Goal: Task Accomplishment & Management: Use online tool/utility

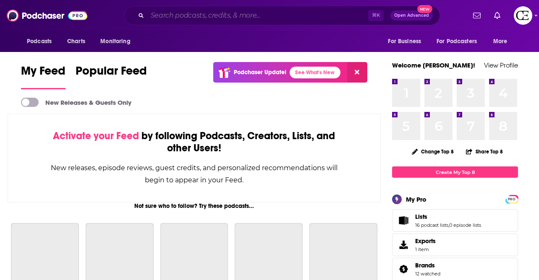
click at [220, 20] on input "Search podcasts, credits, & more..." at bounding box center [257, 15] width 221 height 13
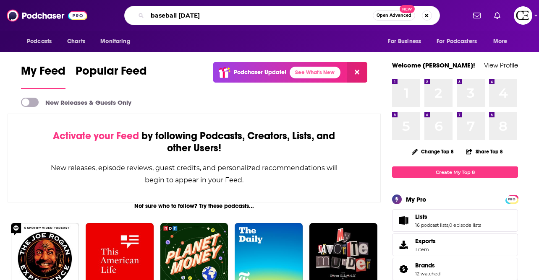
type input "baseball [DATE]"
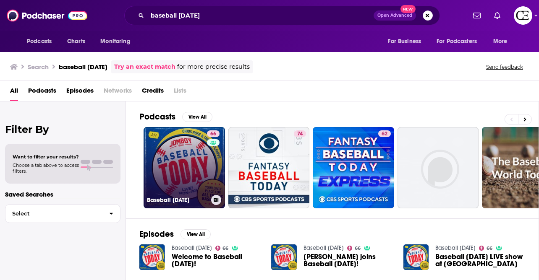
click at [199, 164] on link "66 Baseball Today" at bounding box center [184, 167] width 81 height 81
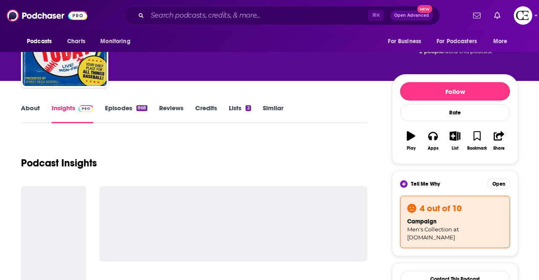
scroll to position [64, 0]
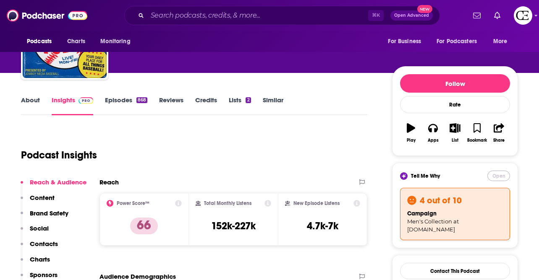
click at [493, 172] on button "Open" at bounding box center [498, 176] width 23 height 10
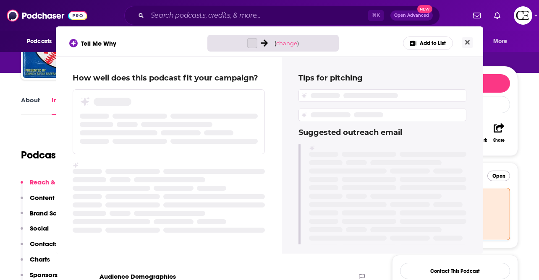
scroll to position [0, 0]
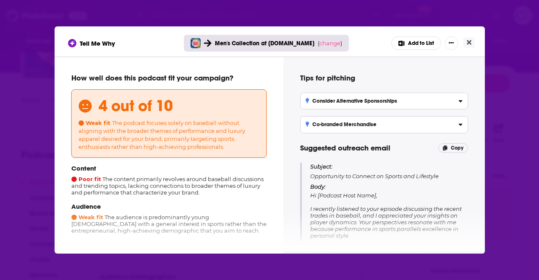
click at [321, 51] on div "Men's Collection at cozyearth.com ( change )" at bounding box center [266, 43] width 165 height 17
click at [323, 44] on span "change" at bounding box center [329, 43] width 21 height 7
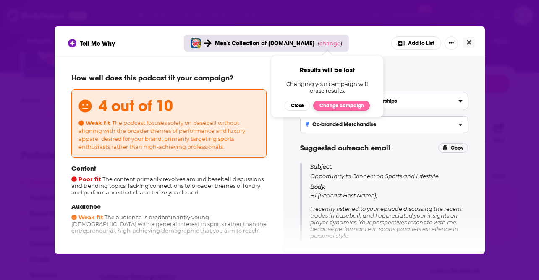
click at [327, 103] on button "Change campaign" at bounding box center [341, 106] width 57 height 10
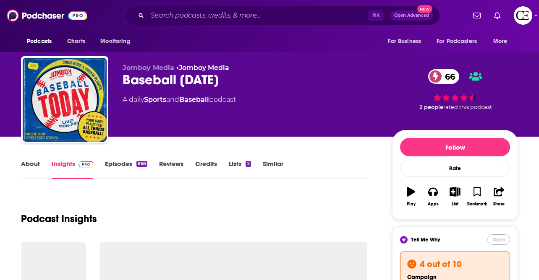
click at [501, 245] on button "Open" at bounding box center [498, 240] width 23 height 10
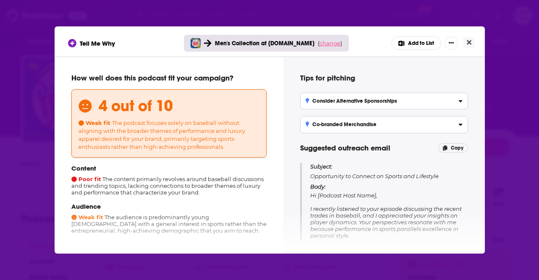
click at [327, 43] on span "change" at bounding box center [329, 43] width 21 height 7
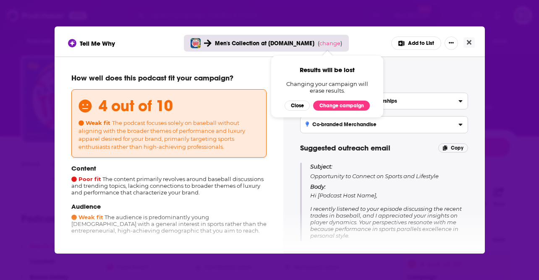
click at [341, 112] on span "Results will be lost Changing your campaign will erase results. Close Change ca…" at bounding box center [327, 87] width 112 height 62
click at [341, 109] on button "Change campaign" at bounding box center [341, 106] width 57 height 10
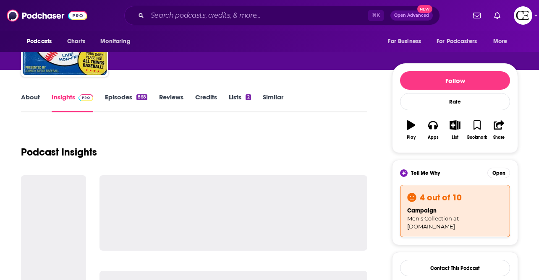
scroll to position [73, 0]
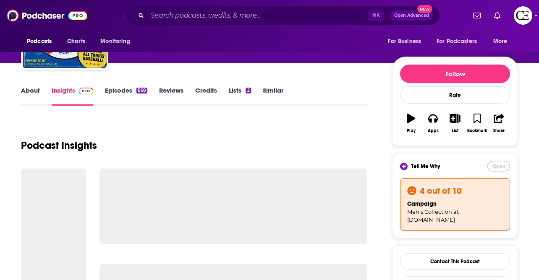
click at [501, 168] on button "Open" at bounding box center [498, 166] width 23 height 10
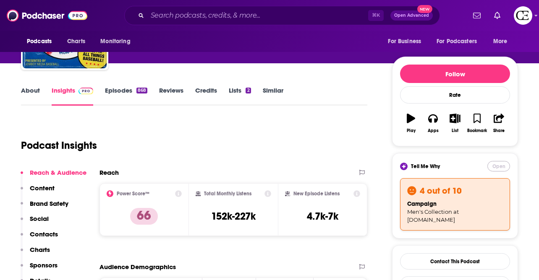
scroll to position [0, 0]
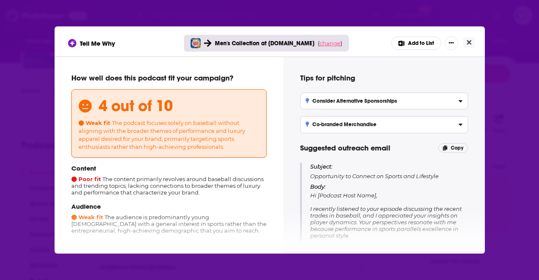
click at [328, 44] on span "change" at bounding box center [329, 43] width 21 height 7
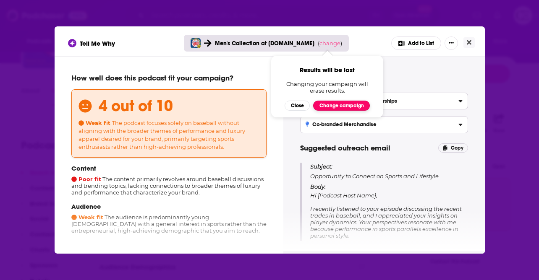
click at [331, 110] on button "Change campaign" at bounding box center [341, 106] width 57 height 10
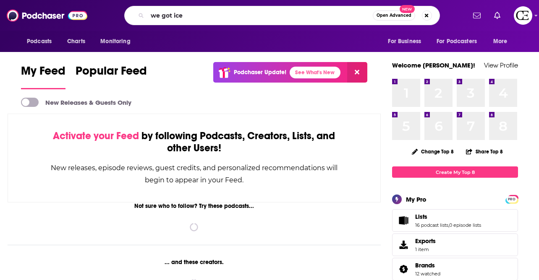
type input "we got ice"
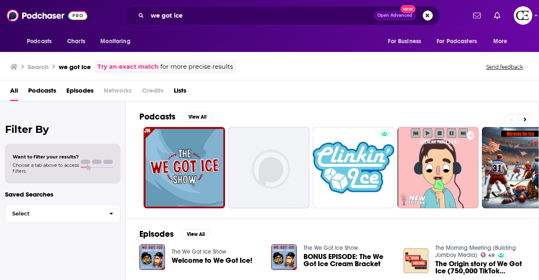
click at [190, 260] on span "Welcome to We Got Ice!" at bounding box center [212, 260] width 81 height 7
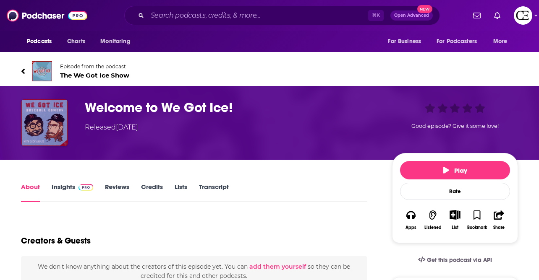
click at [37, 124] on img "Welcome to We Got Ice!" at bounding box center [44, 122] width 47 height 47
click at [81, 73] on span "The We Got Ice Show" at bounding box center [94, 75] width 69 height 8
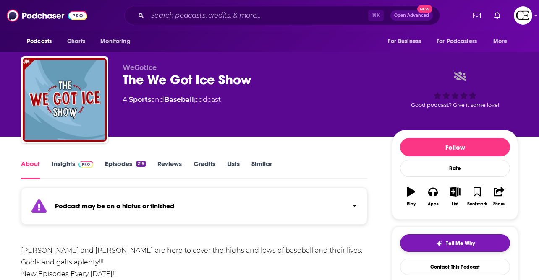
click at [420, 244] on button "Tell Me Why" at bounding box center [455, 244] width 110 height 18
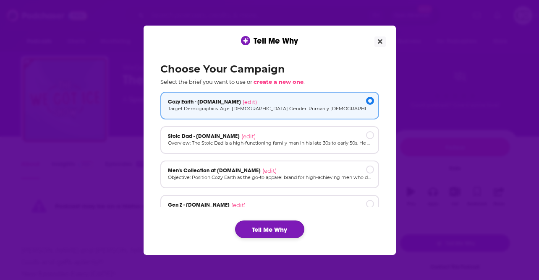
click at [252, 229] on button "Tell Me Why" at bounding box center [269, 230] width 69 height 18
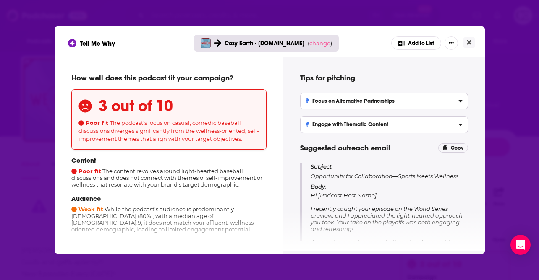
click at [317, 42] on span "change" at bounding box center [319, 43] width 21 height 7
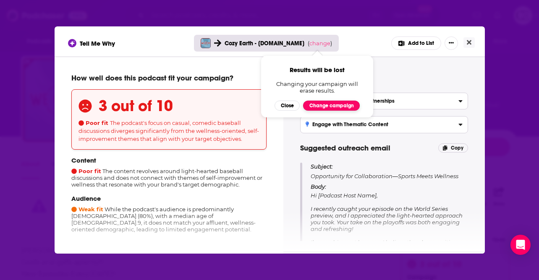
click at [311, 104] on button "Change campaign" at bounding box center [331, 106] width 57 height 10
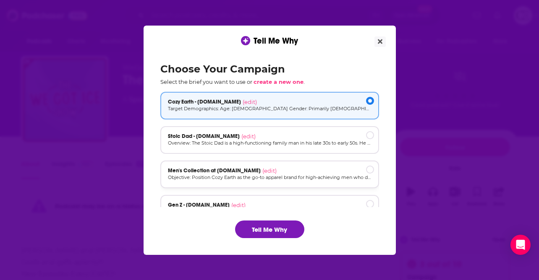
click at [289, 172] on div "Men's Collection at [DOMAIN_NAME] (edit)" at bounding box center [270, 170] width 204 height 7
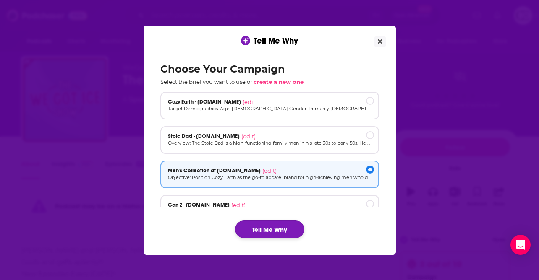
click at [269, 231] on button "Tell Me Why" at bounding box center [269, 230] width 69 height 18
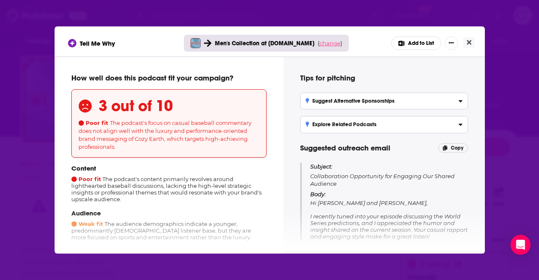
click at [326, 45] on span "change" at bounding box center [329, 43] width 21 height 7
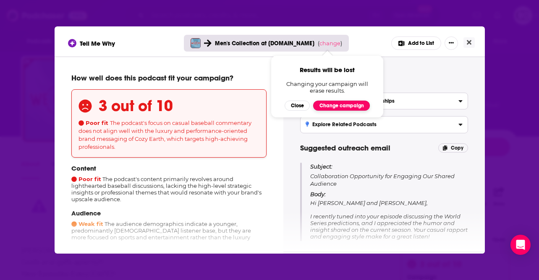
click at [336, 106] on button "Change campaign" at bounding box center [341, 106] width 57 height 10
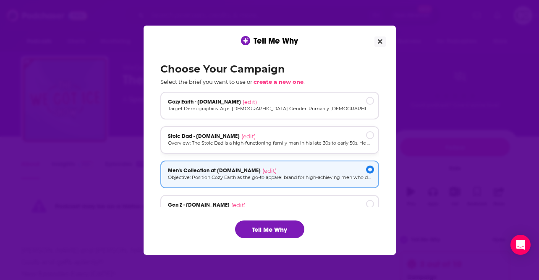
click at [305, 135] on div "Stoic Dad - [DOMAIN_NAME] (edit)" at bounding box center [270, 136] width 204 height 7
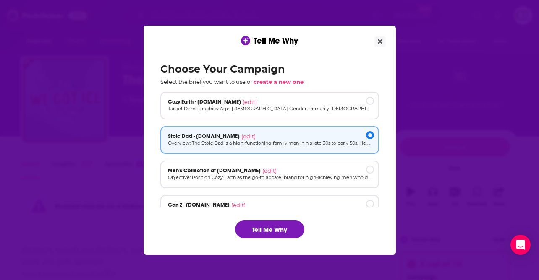
click at [275, 238] on div "Choose Your Campaign Select the brief you want to use or create a new one . Coz…" at bounding box center [270, 150] width 232 height 189
click at [274, 234] on button "Tell Me Why" at bounding box center [269, 230] width 69 height 18
